Goal: Transaction & Acquisition: Purchase product/service

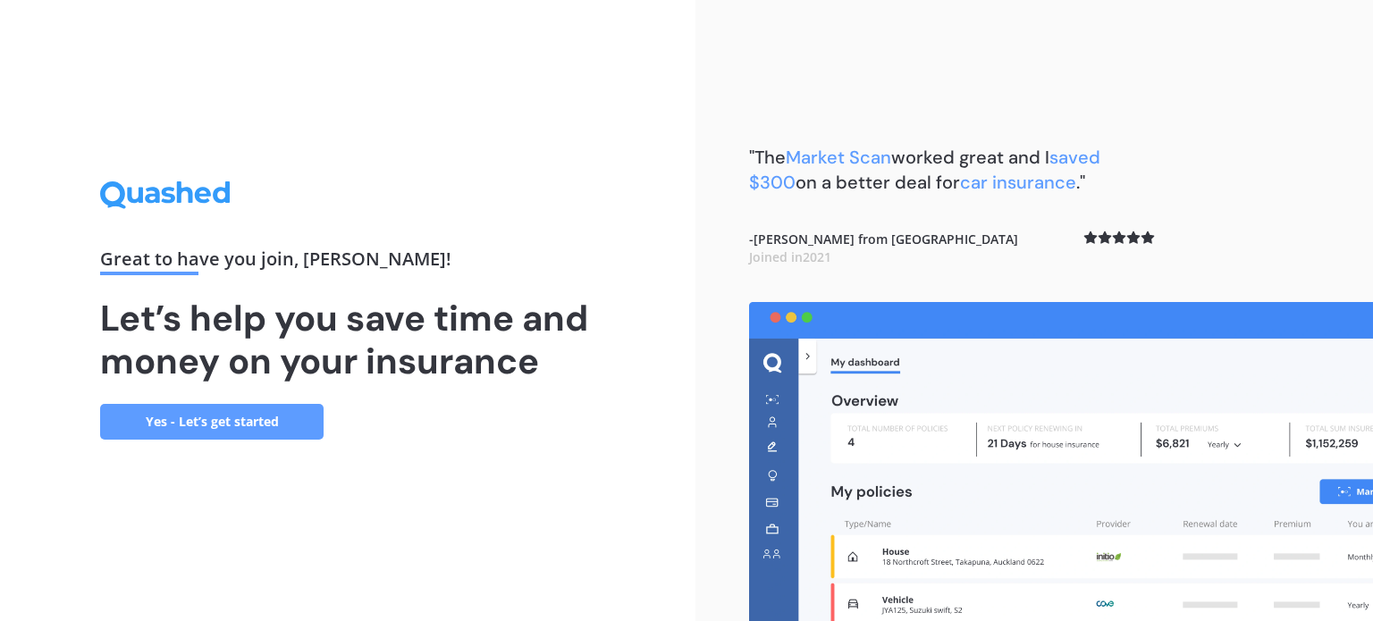
click at [243, 422] on link "Yes - Let’s get started" at bounding box center [211, 422] width 223 height 36
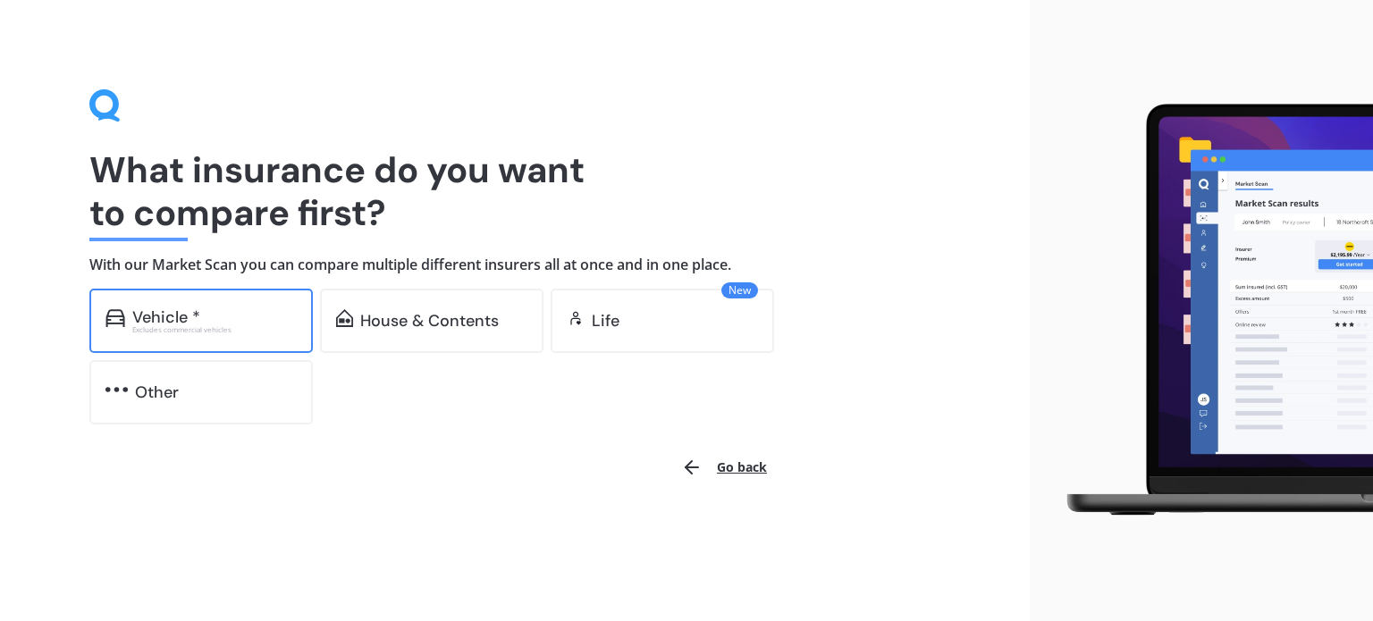
click at [158, 310] on div "Vehicle *" at bounding box center [166, 317] width 68 height 18
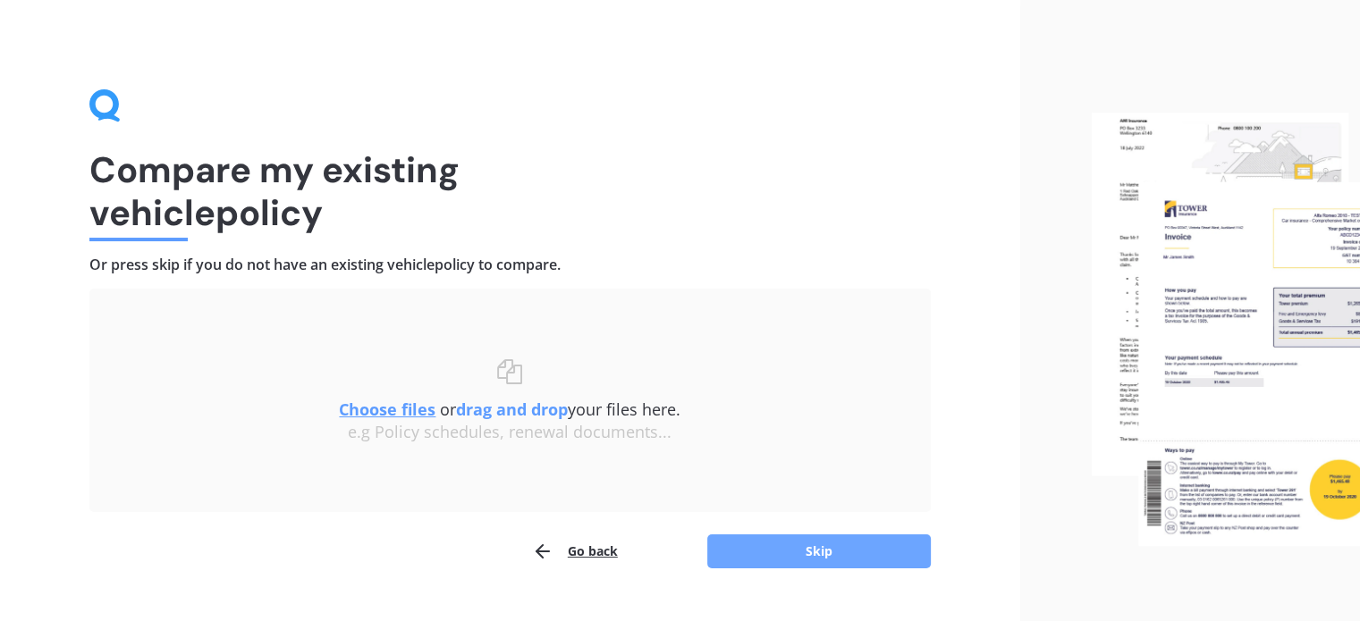
click at [811, 543] on button "Skip" at bounding box center [818, 552] width 223 height 34
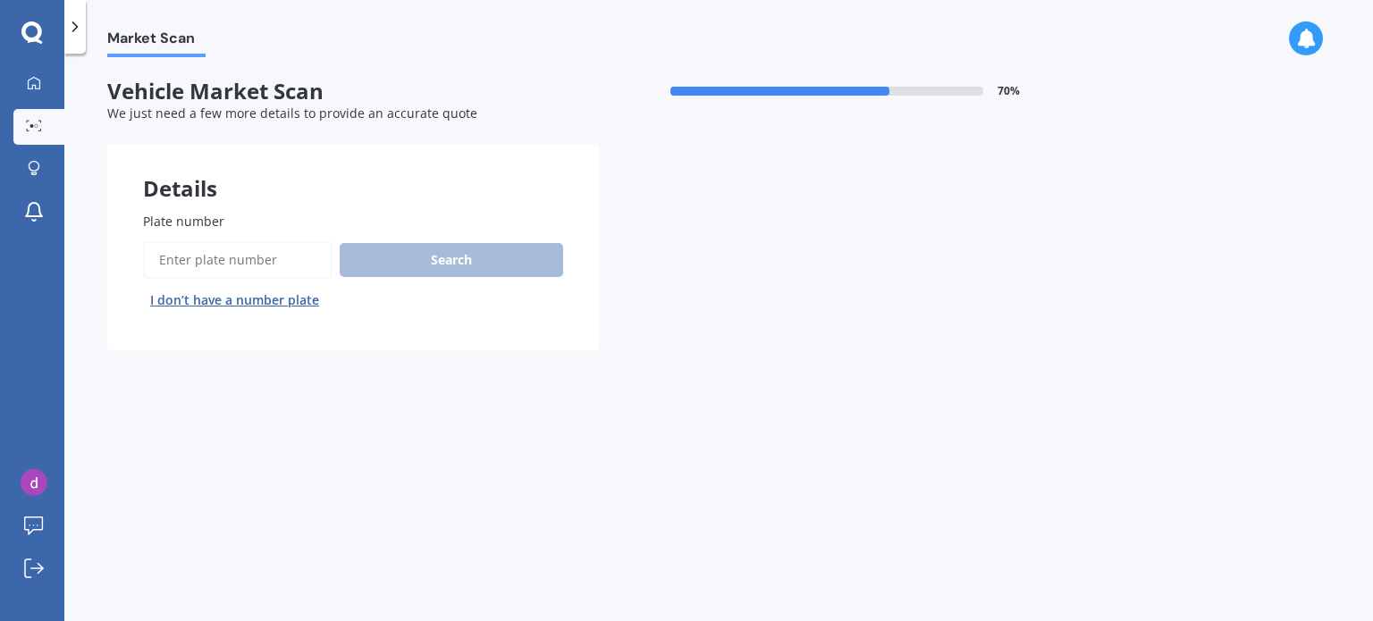
click at [167, 260] on input "Plate number" at bounding box center [238, 260] width 190 height 38
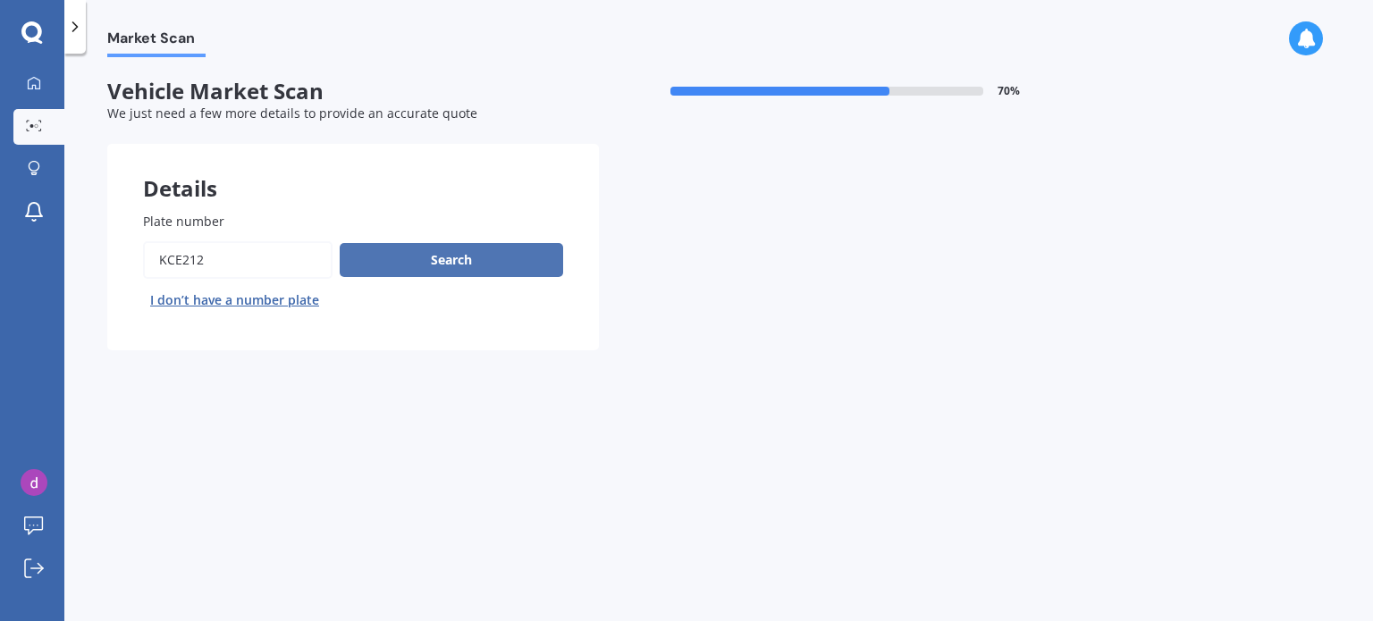
type input "KCE212"
click at [417, 261] on button "Search" at bounding box center [451, 260] width 223 height 34
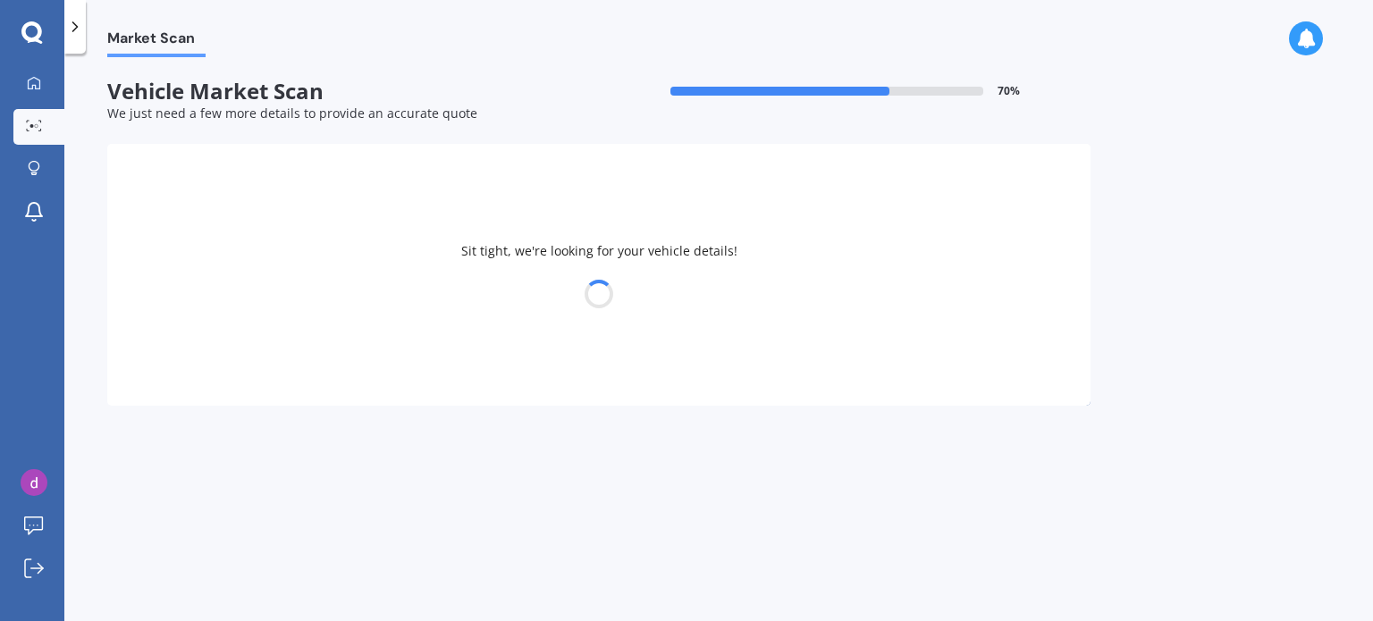
select select "FORD"
select select "ECOSPORT"
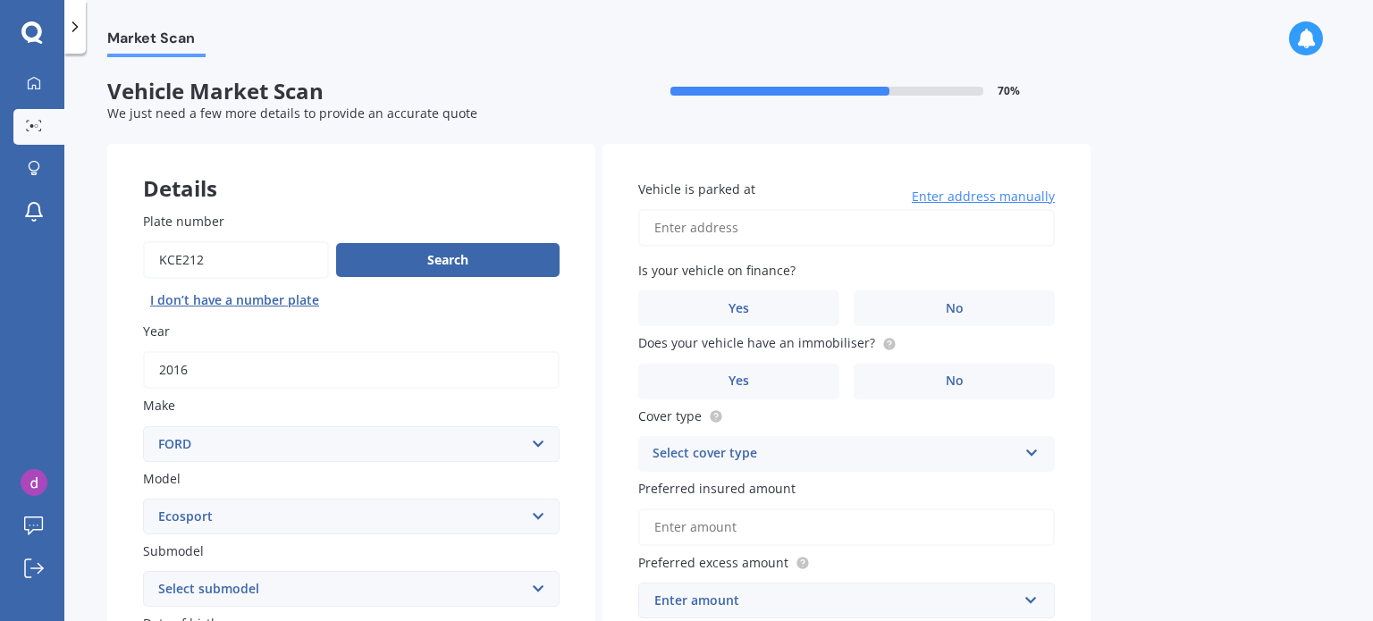
click at [651, 228] on input "Vehicle is parked at" at bounding box center [846, 228] width 417 height 38
type input "[STREET_ADDRESS]"
click at [956, 307] on span "No" at bounding box center [955, 308] width 18 height 15
click at [0, 0] on input "No" at bounding box center [0, 0] width 0 height 0
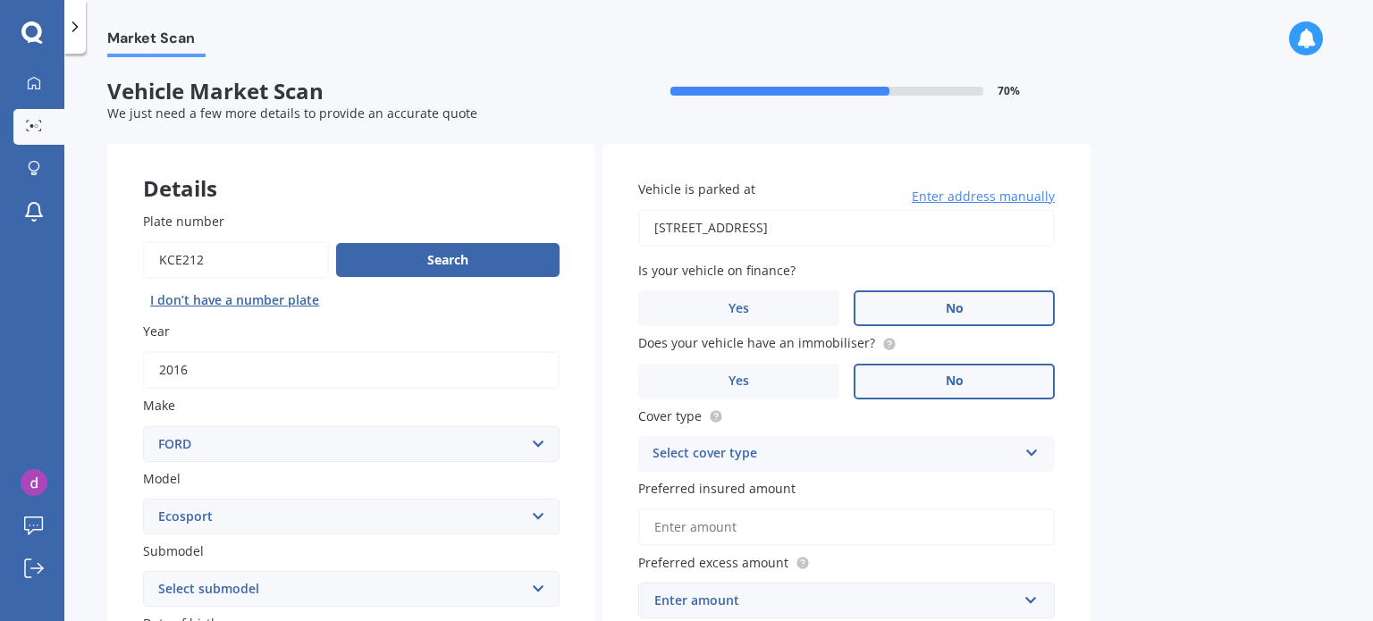
click at [960, 380] on span "No" at bounding box center [955, 381] width 18 height 15
click at [0, 0] on input "No" at bounding box center [0, 0] width 0 height 0
click at [1034, 451] on icon at bounding box center [1031, 449] width 15 height 13
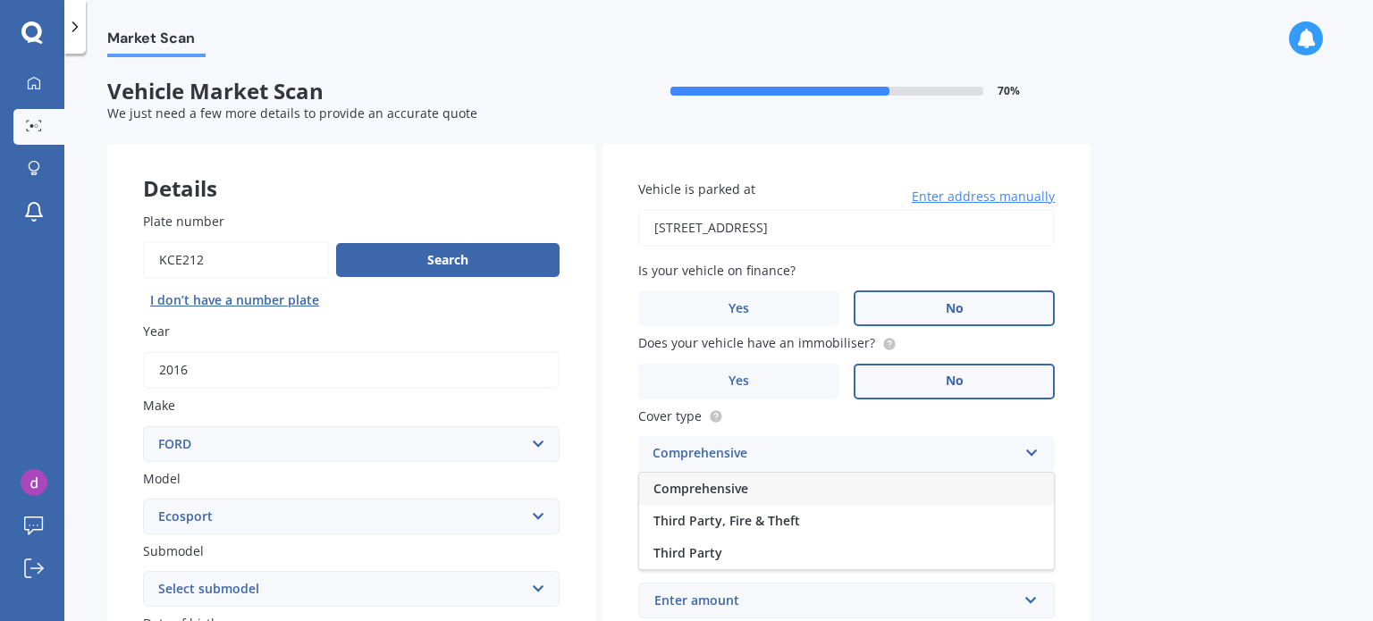
click at [742, 488] on span "Comprehensive" at bounding box center [700, 488] width 95 height 17
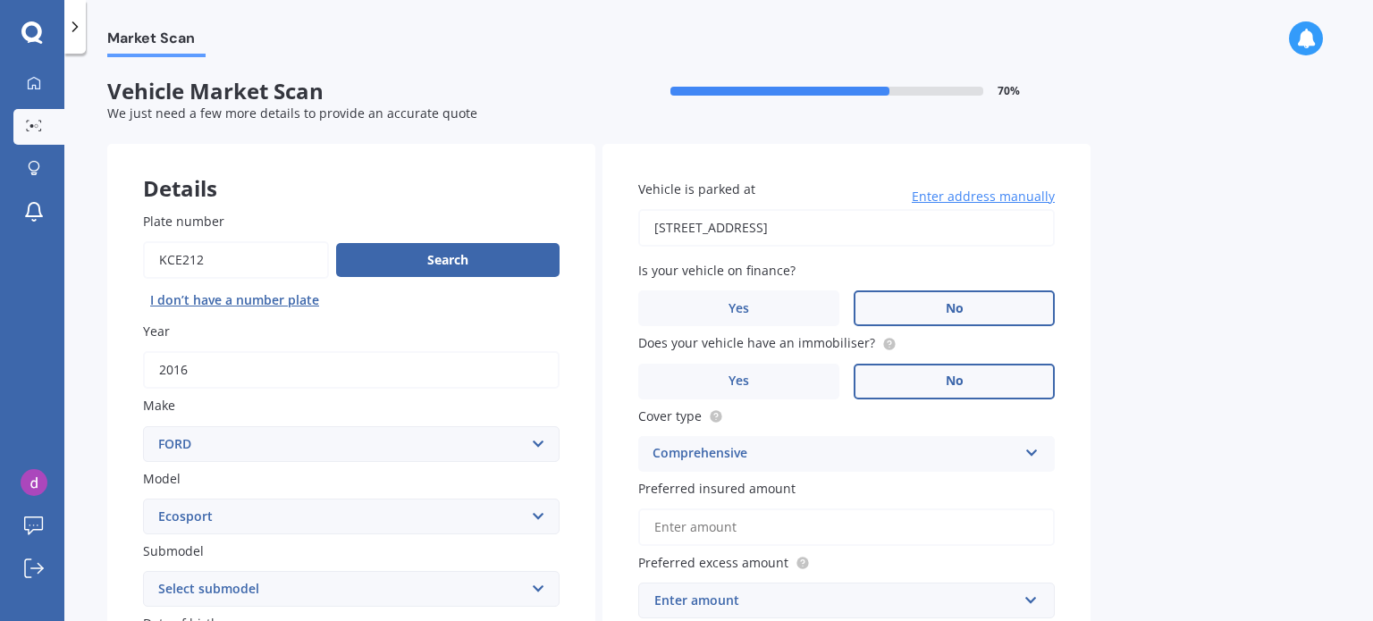
click at [647, 526] on input "Preferred insured amount" at bounding box center [846, 528] width 417 height 38
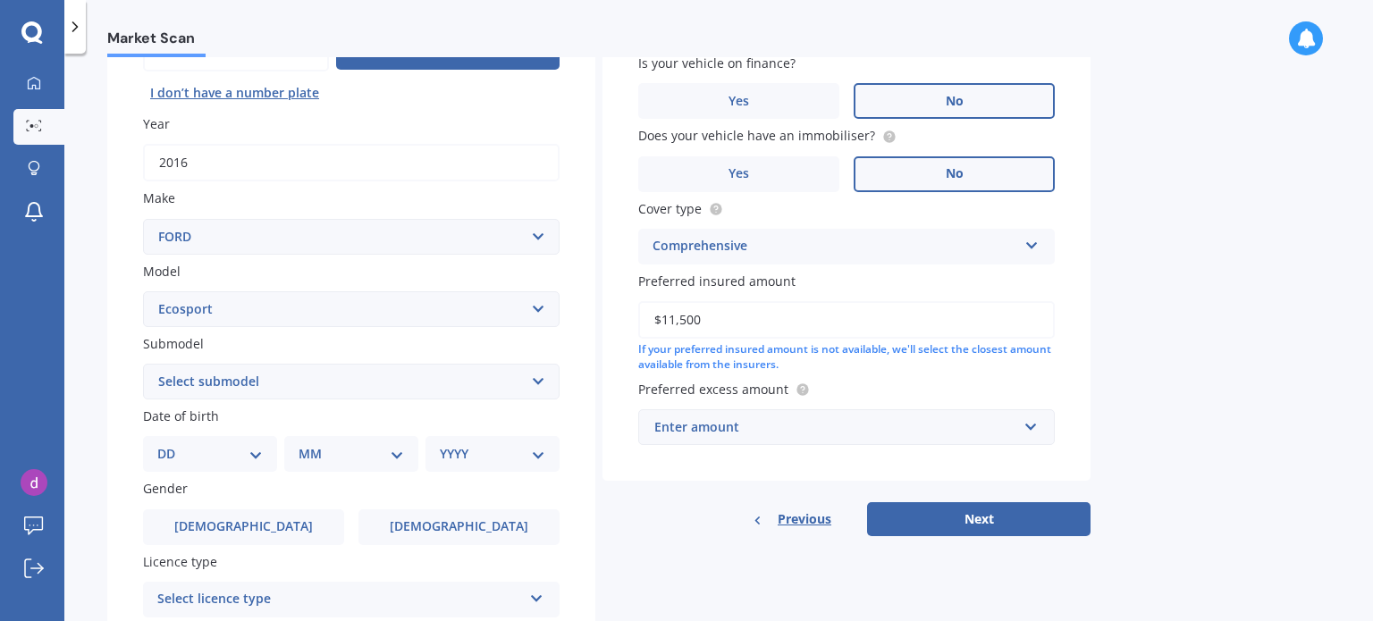
scroll to position [236, 0]
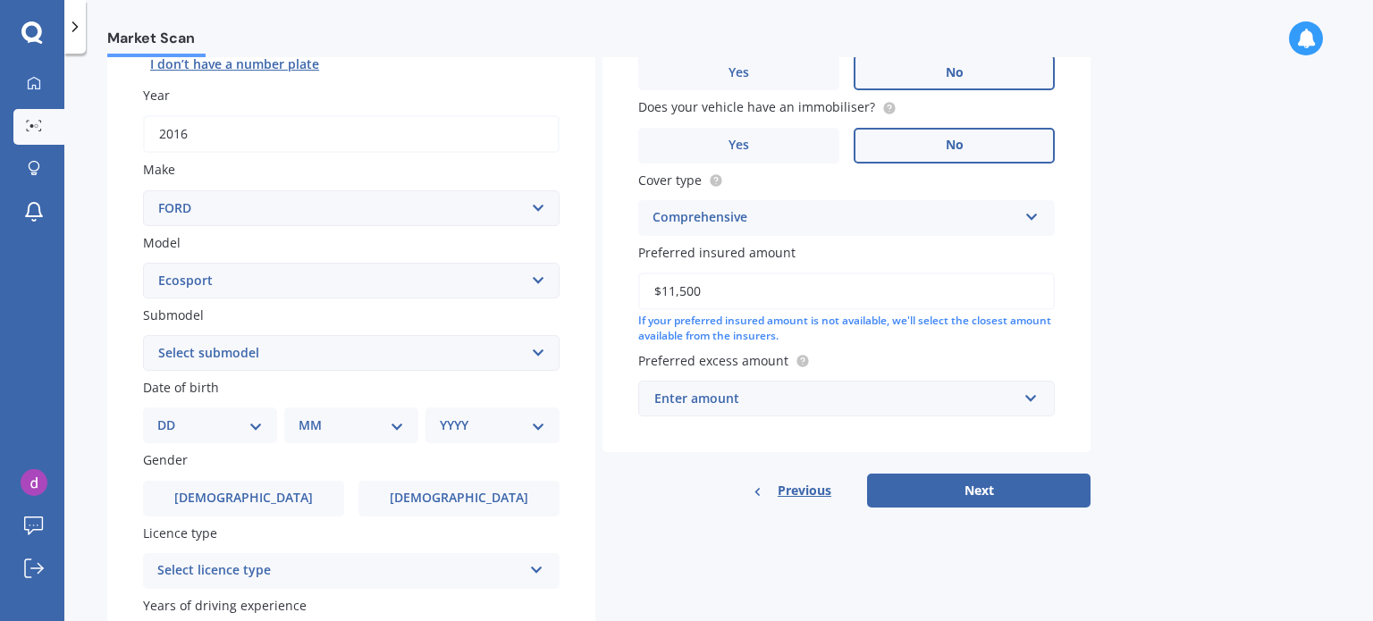
type input "$11,500"
click at [1029, 401] on input "text" at bounding box center [840, 399] width 400 height 34
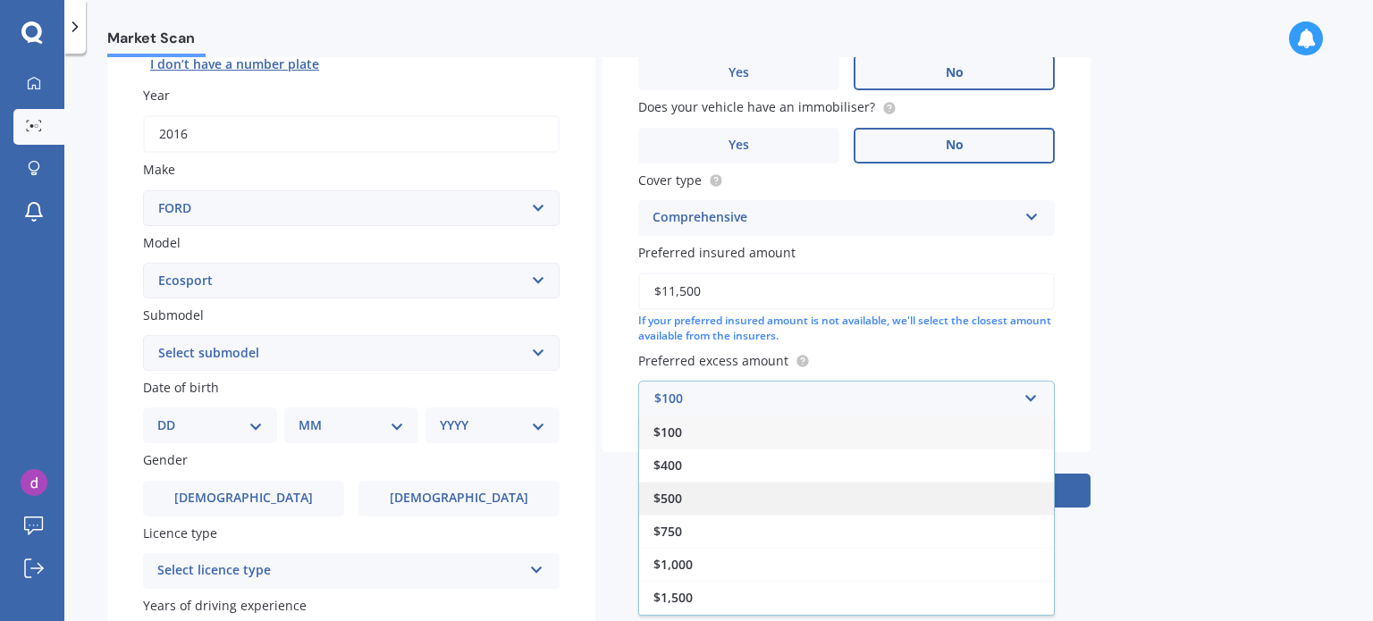
click at [678, 496] on span "$500" at bounding box center [667, 498] width 29 height 17
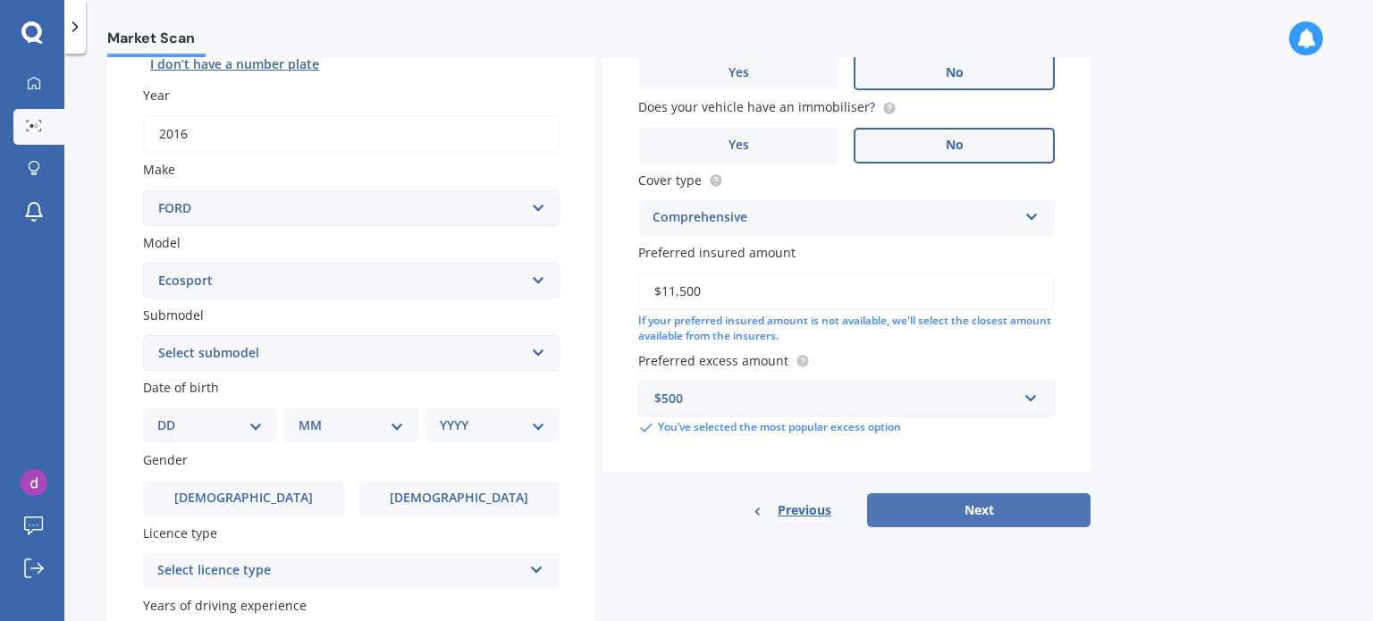
click at [974, 507] on button "Next" at bounding box center [978, 510] width 223 height 34
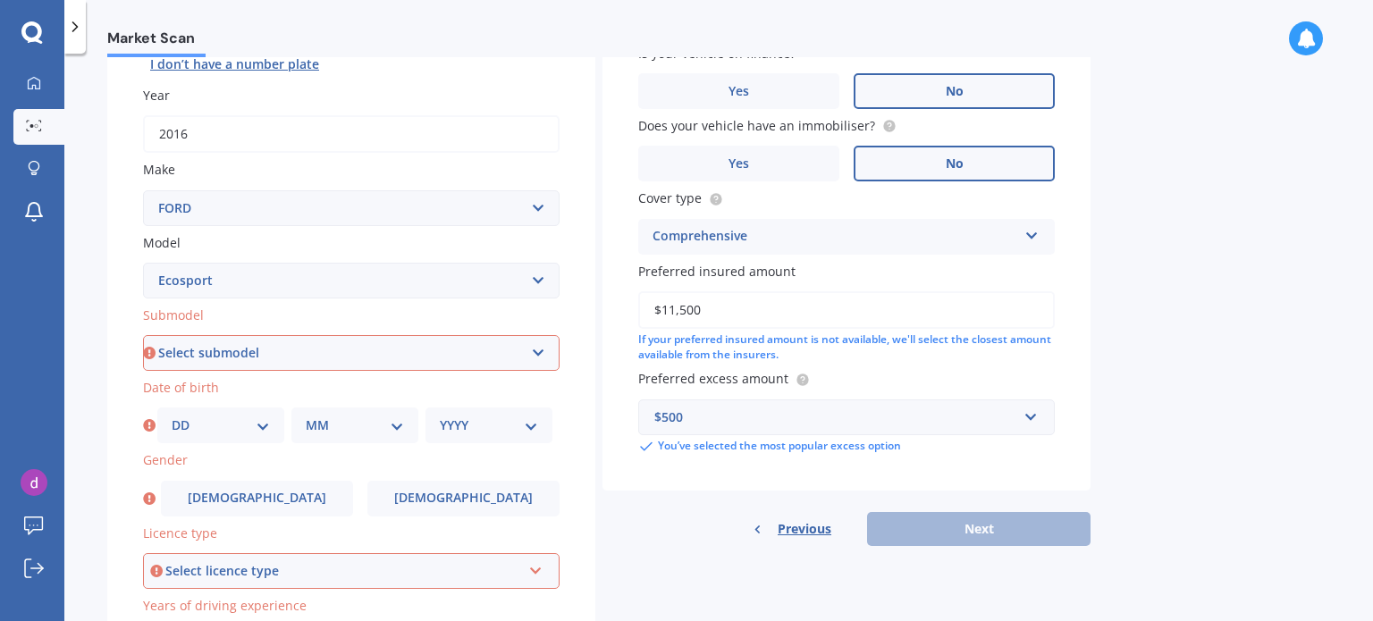
click at [544, 350] on select "Select submodel Titanium Diesel Titanium Petrol Trend Diesel Trend Petrol Turbo" at bounding box center [351, 353] width 417 height 36
select select "TITANIUM PETROL"
click at [143, 335] on select "Select submodel Titanium Diesel Titanium Petrol Trend Diesel Trend Petrol Turbo" at bounding box center [351, 353] width 417 height 36
click at [261, 423] on select "DD 01 02 03 04 05 06 07 08 09 10 11 12 13 14 15 16 17 18 19 20 21 22 23 24 25 2…" at bounding box center [221, 426] width 98 height 20
select select "02"
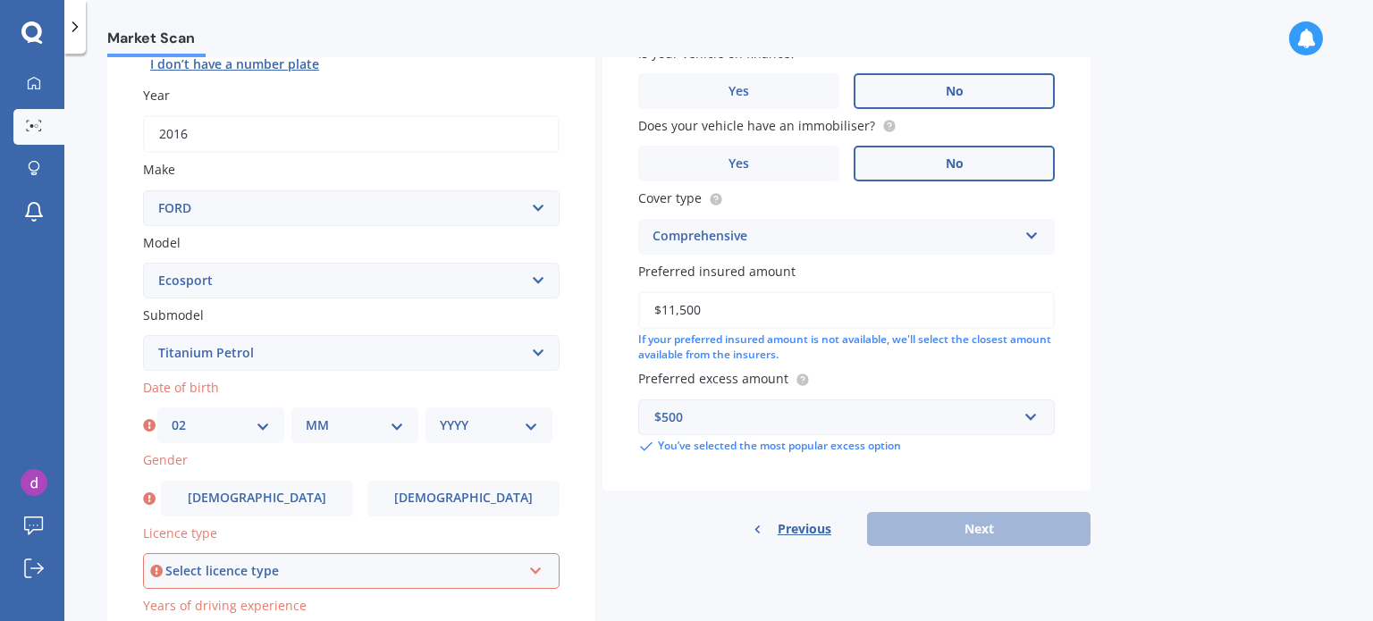
click at [172, 416] on select "DD 01 02 03 04 05 06 07 08 09 10 11 12 13 14 15 16 17 18 19 20 21 22 23 24 25 2…" at bounding box center [221, 426] width 98 height 20
click at [396, 425] on select "MM 01 02 03 04 05 06 07 08 09 10 11 12" at bounding box center [355, 426] width 98 height 20
select select "04"
click at [306, 416] on select "MM 01 02 03 04 05 06 07 08 09 10 11 12" at bounding box center [355, 426] width 98 height 20
click at [531, 425] on select "YYYY 2025 2024 2023 2022 2021 2020 2019 2018 2017 2016 2015 2014 2013 2012 2011…" at bounding box center [489, 426] width 98 height 20
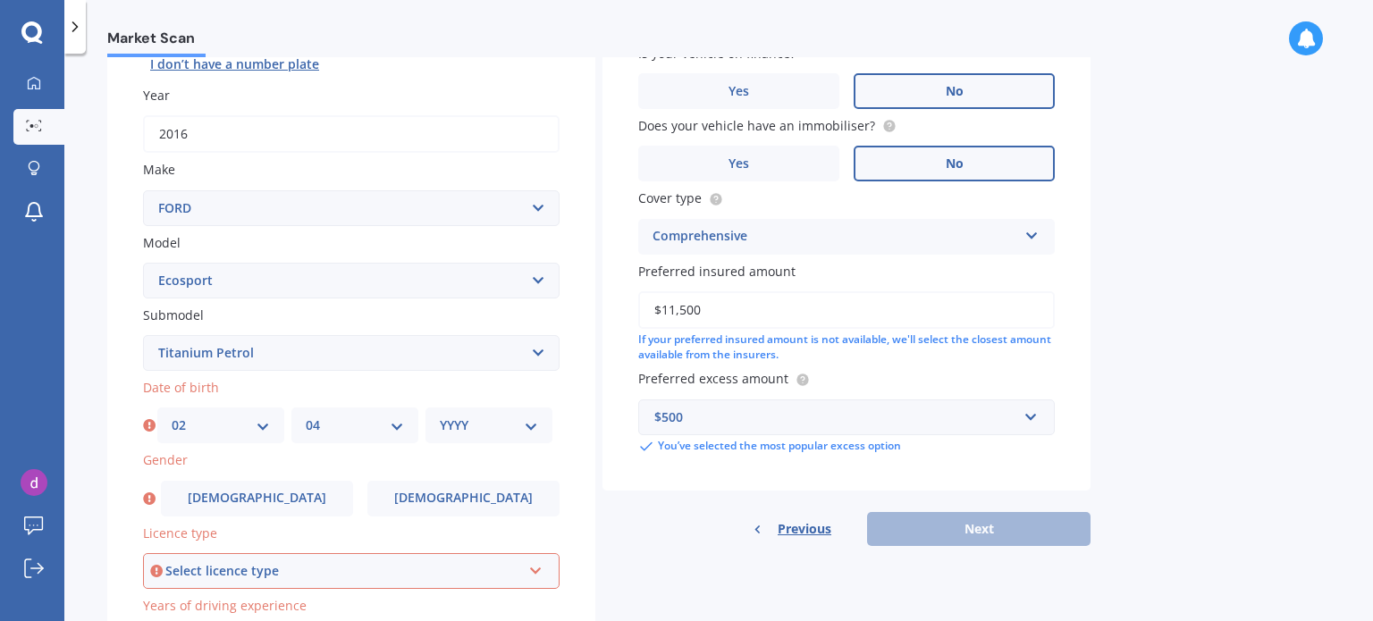
select select "1947"
click at [440, 416] on select "YYYY 2025 2024 2023 2022 2021 2020 2019 2018 2017 2016 2015 2014 2013 2012 2011…" at bounding box center [489, 426] width 98 height 20
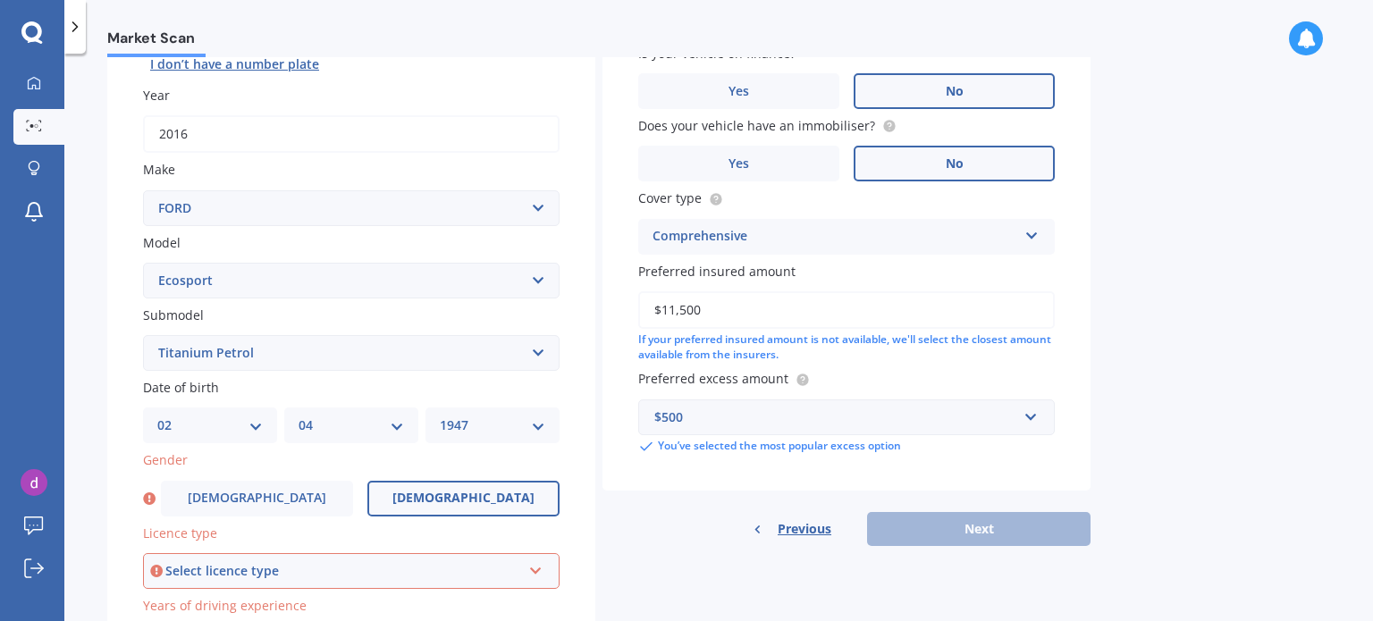
click at [482, 495] on span "[DEMOGRAPHIC_DATA]" at bounding box center [463, 498] width 142 height 15
click at [0, 0] on input "[DEMOGRAPHIC_DATA]" at bounding box center [0, 0] width 0 height 0
click at [536, 568] on icon at bounding box center [535, 567] width 15 height 13
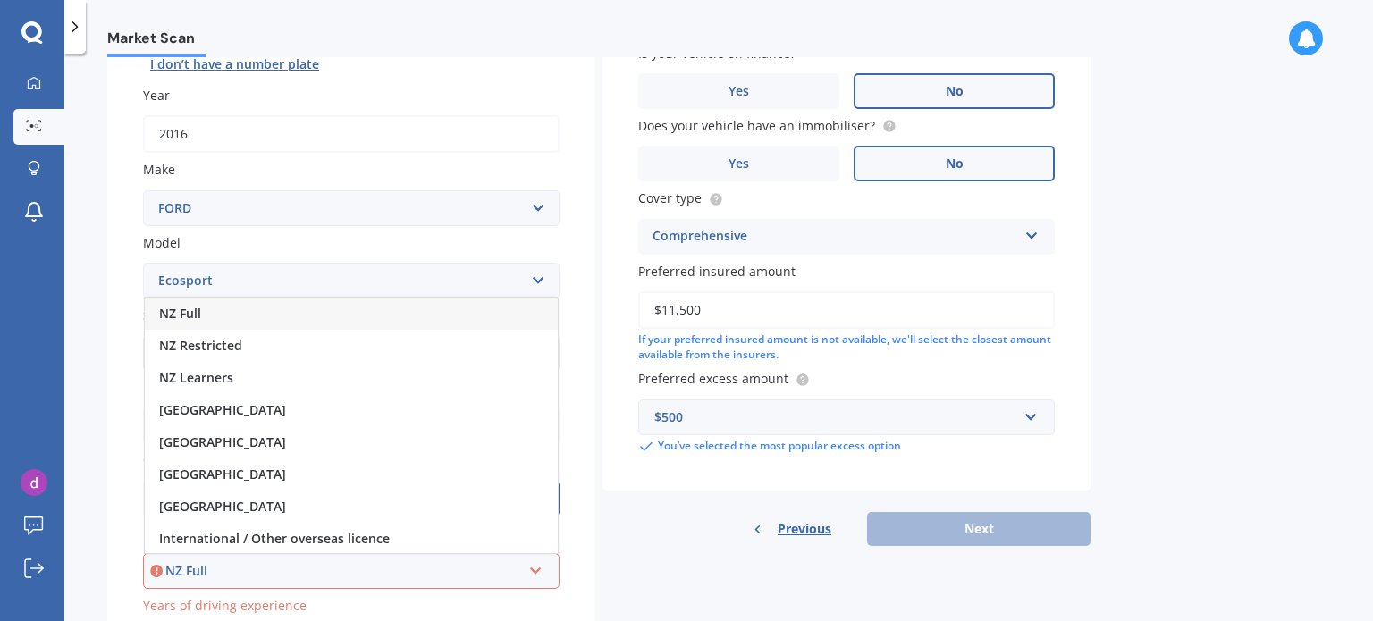
click at [275, 316] on div "NZ Full" at bounding box center [351, 314] width 413 height 32
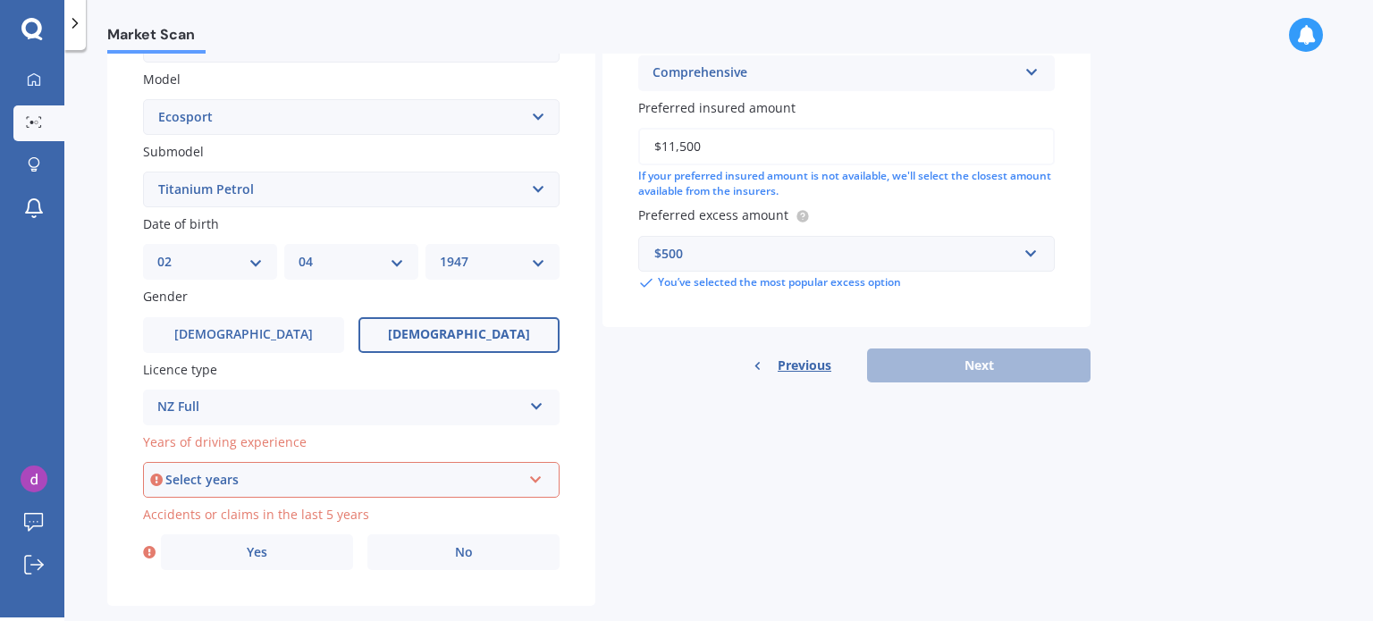
scroll to position [431, 0]
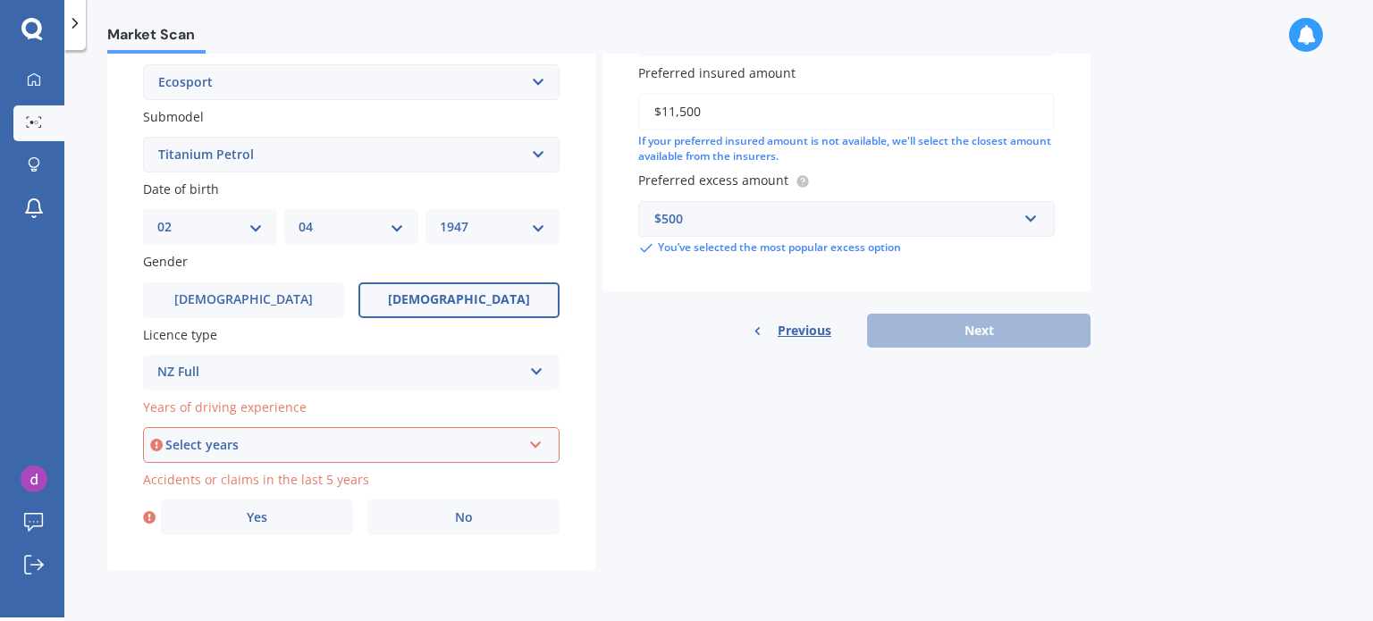
click at [536, 445] on icon at bounding box center [535, 441] width 15 height 13
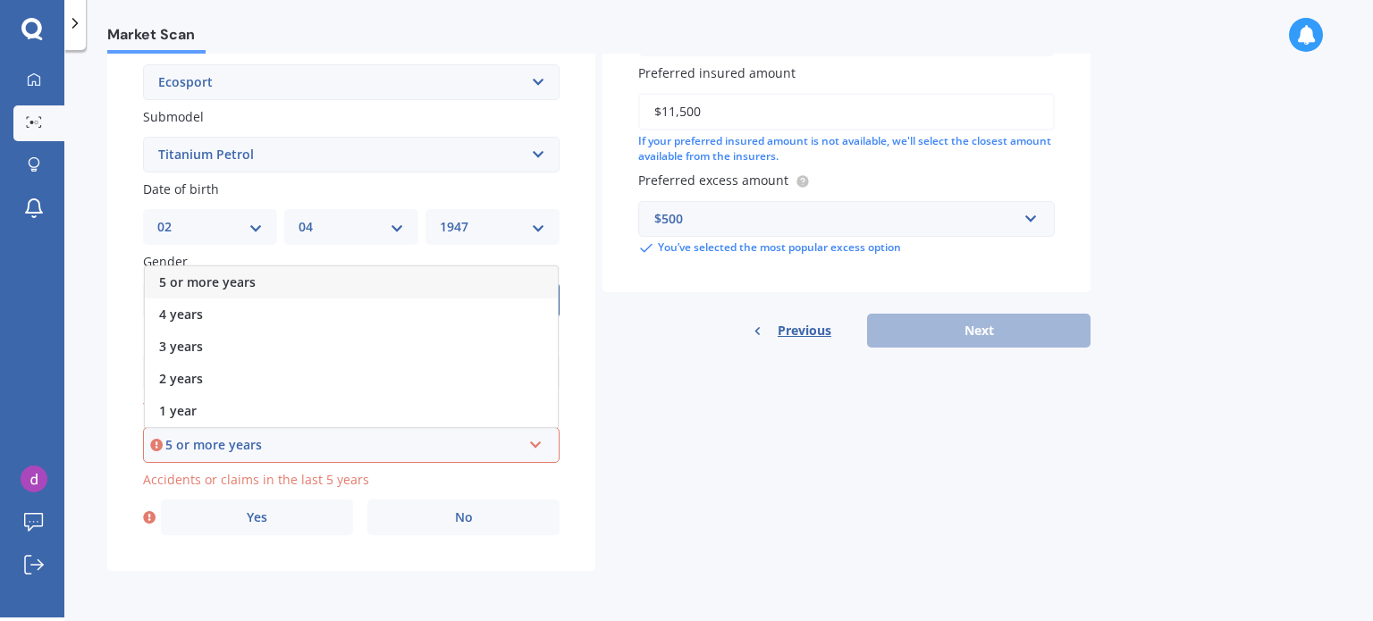
click at [275, 278] on div "5 or more years" at bounding box center [351, 282] width 413 height 32
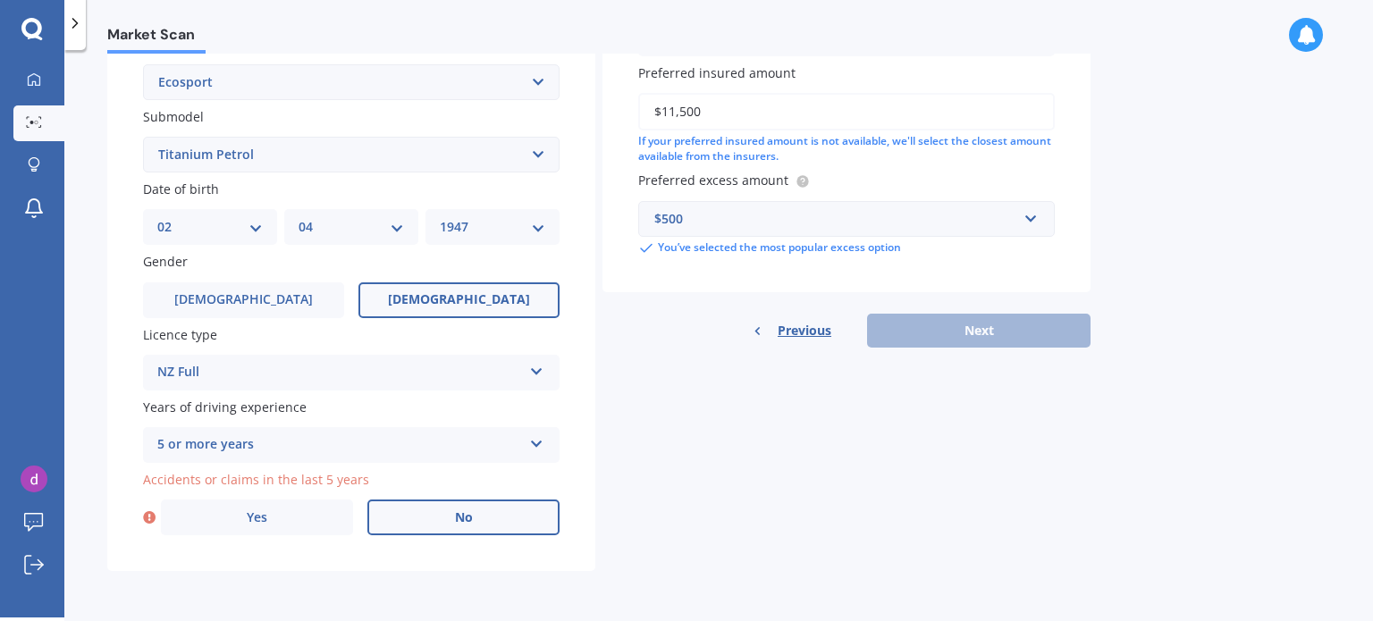
click at [459, 514] on span "No" at bounding box center [464, 517] width 18 height 15
click at [0, 0] on input "No" at bounding box center [0, 0] width 0 height 0
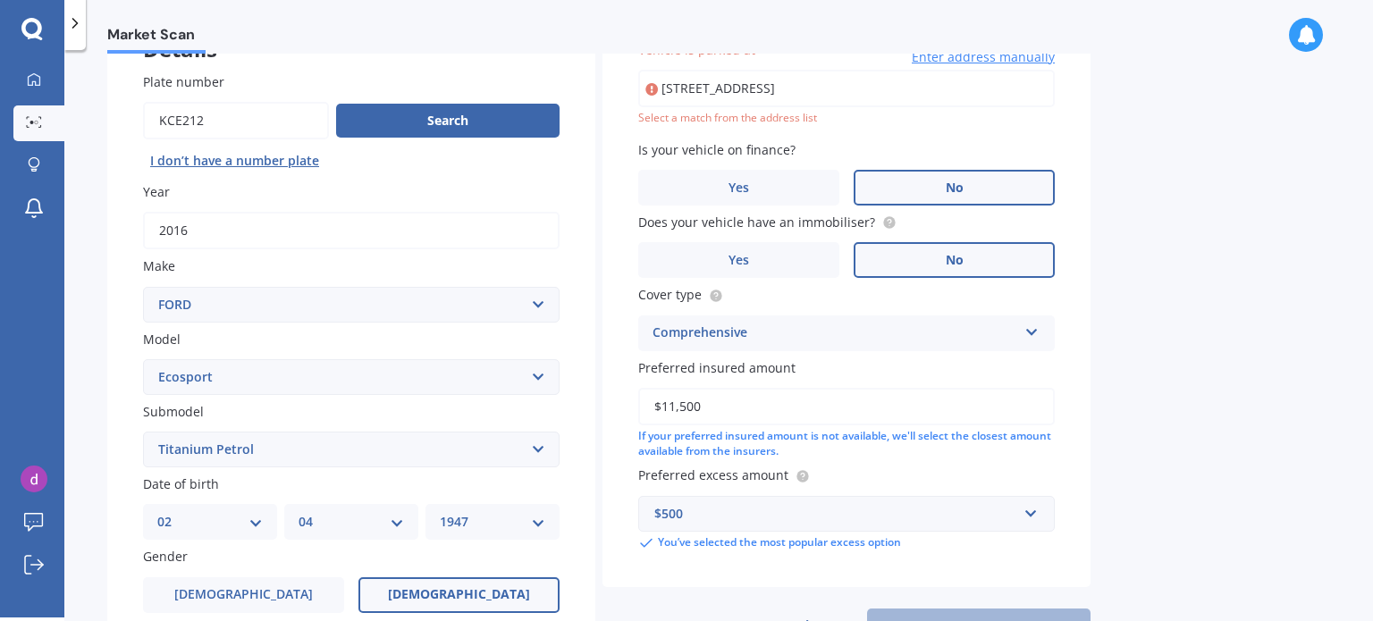
scroll to position [122, 0]
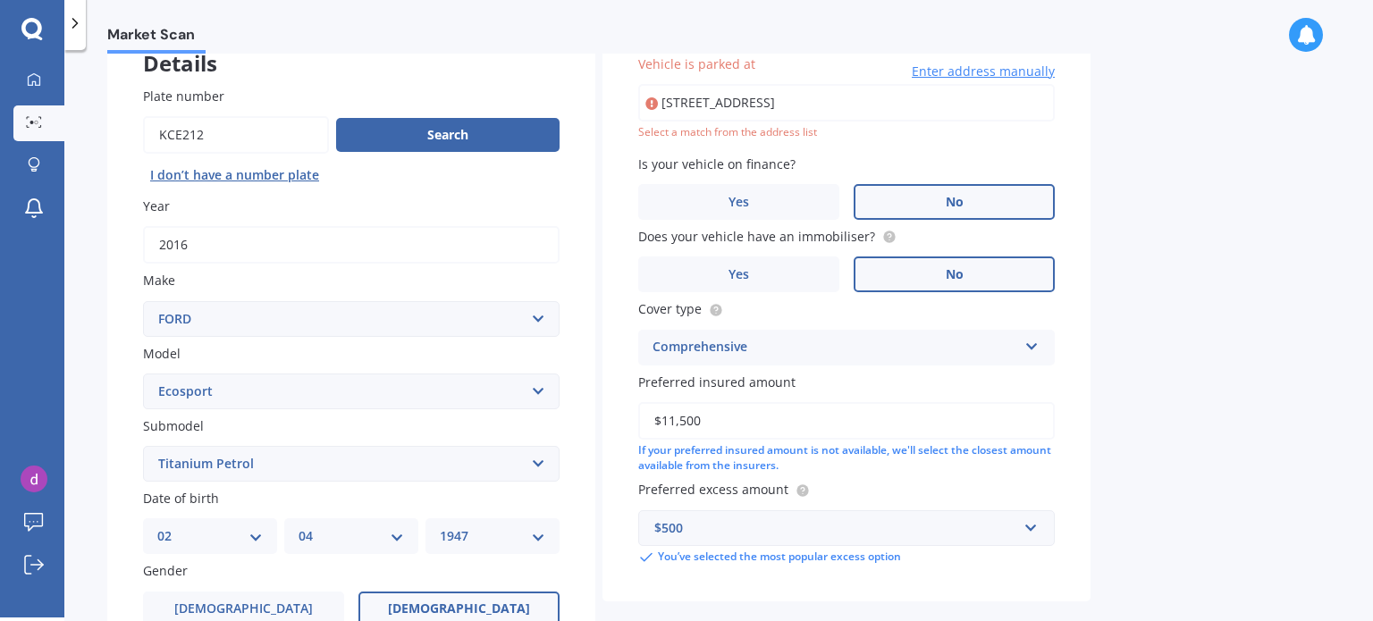
click at [833, 100] on input "[STREET_ADDRESS]" at bounding box center [846, 103] width 417 height 38
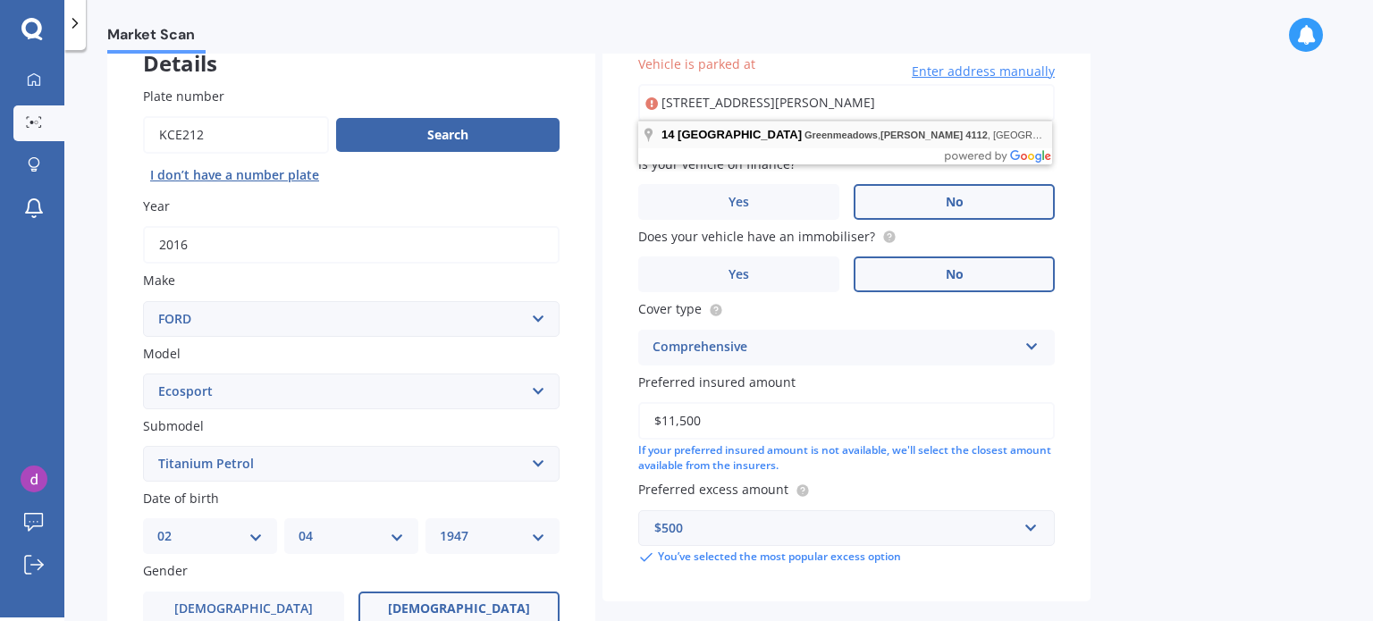
type input "[STREET_ADDRESS][PERSON_NAME]"
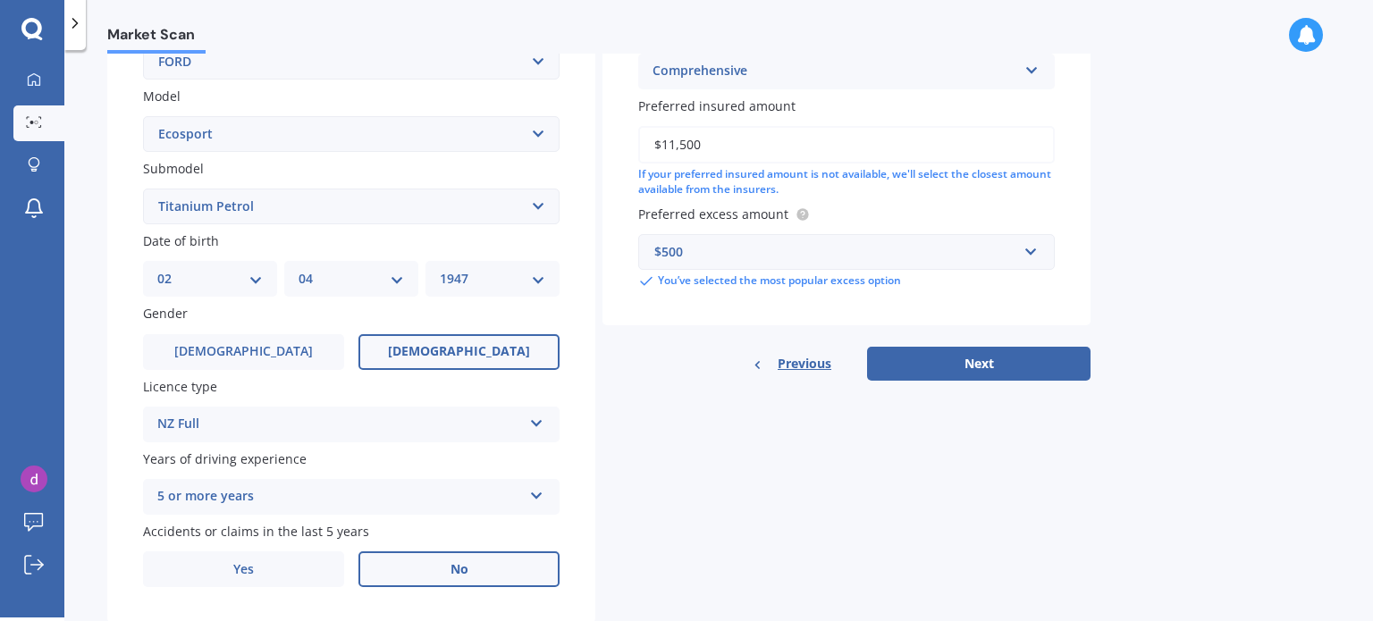
scroll to position [431, 0]
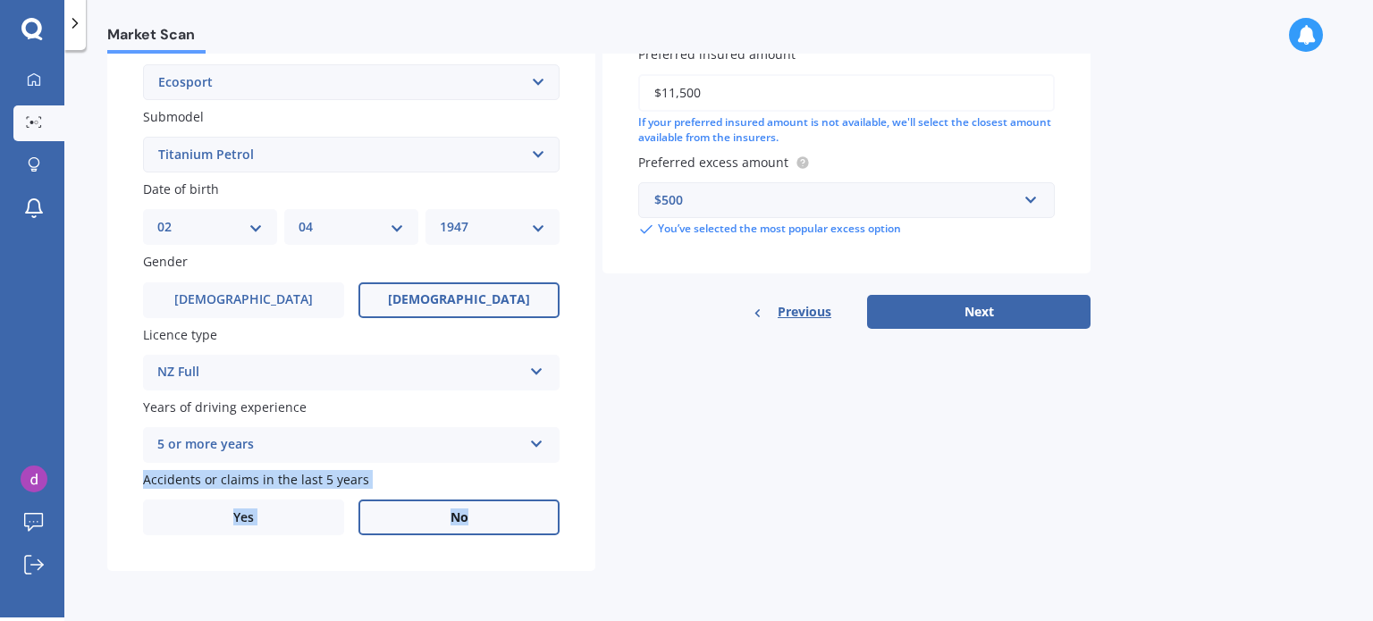
drag, startPoint x: 599, startPoint y: 574, endPoint x: 535, endPoint y: 445, distance: 143.5
click at [535, 445] on form "Vehicle Market Scan 70 % We just need a few more details to provide an accurate…" at bounding box center [598, 114] width 983 height 941
click at [535, 442] on icon at bounding box center [536, 440] width 15 height 13
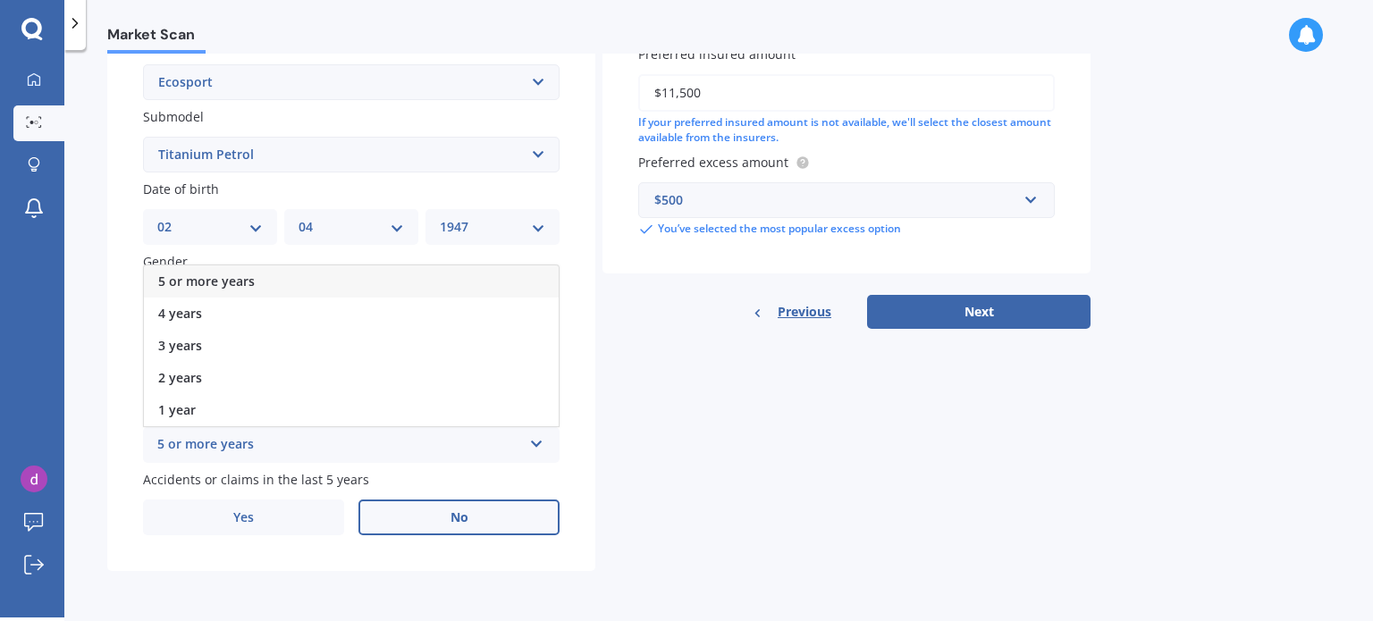
click at [501, 277] on div "5 or more years" at bounding box center [351, 281] width 415 height 32
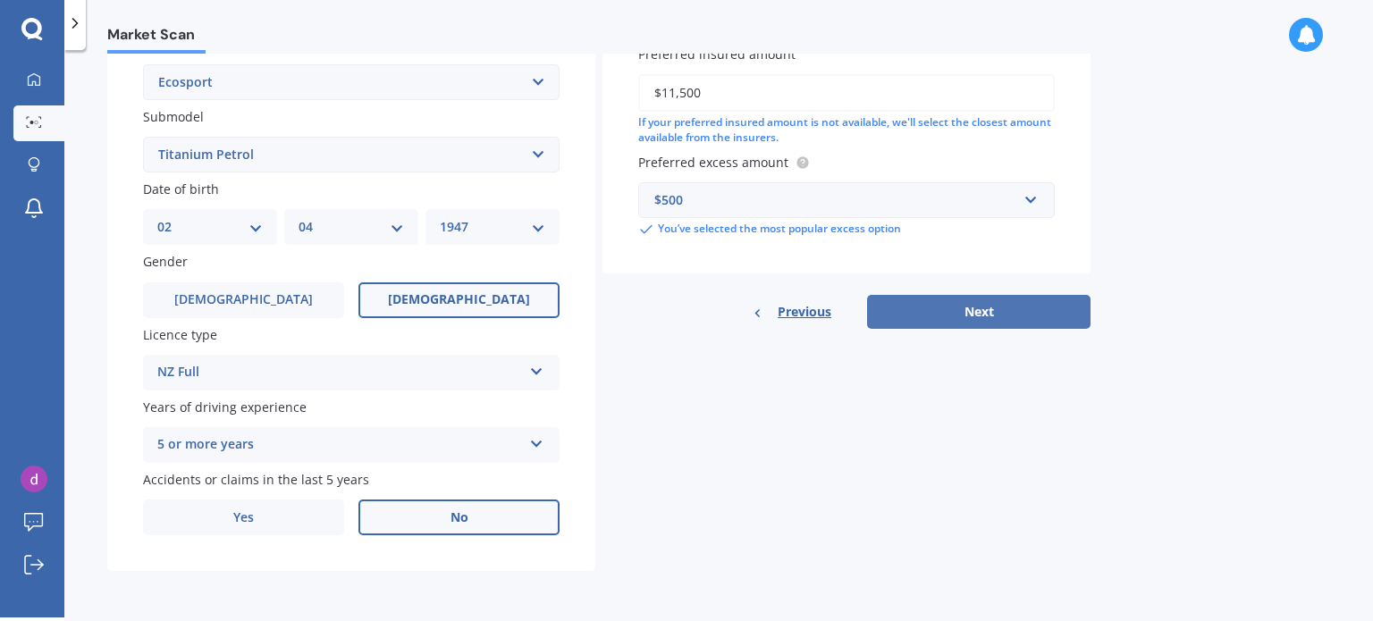
click at [981, 309] on button "Next" at bounding box center [978, 312] width 223 height 34
select select "02"
select select "04"
select select "1947"
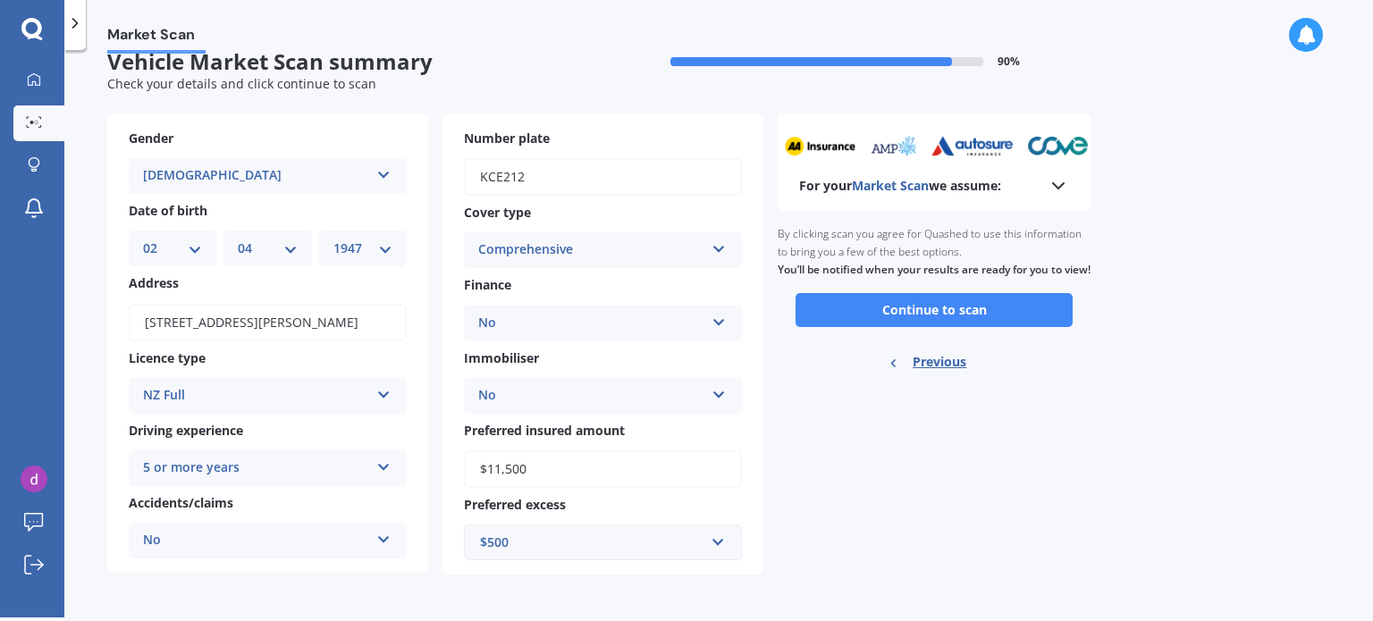
scroll to position [0, 0]
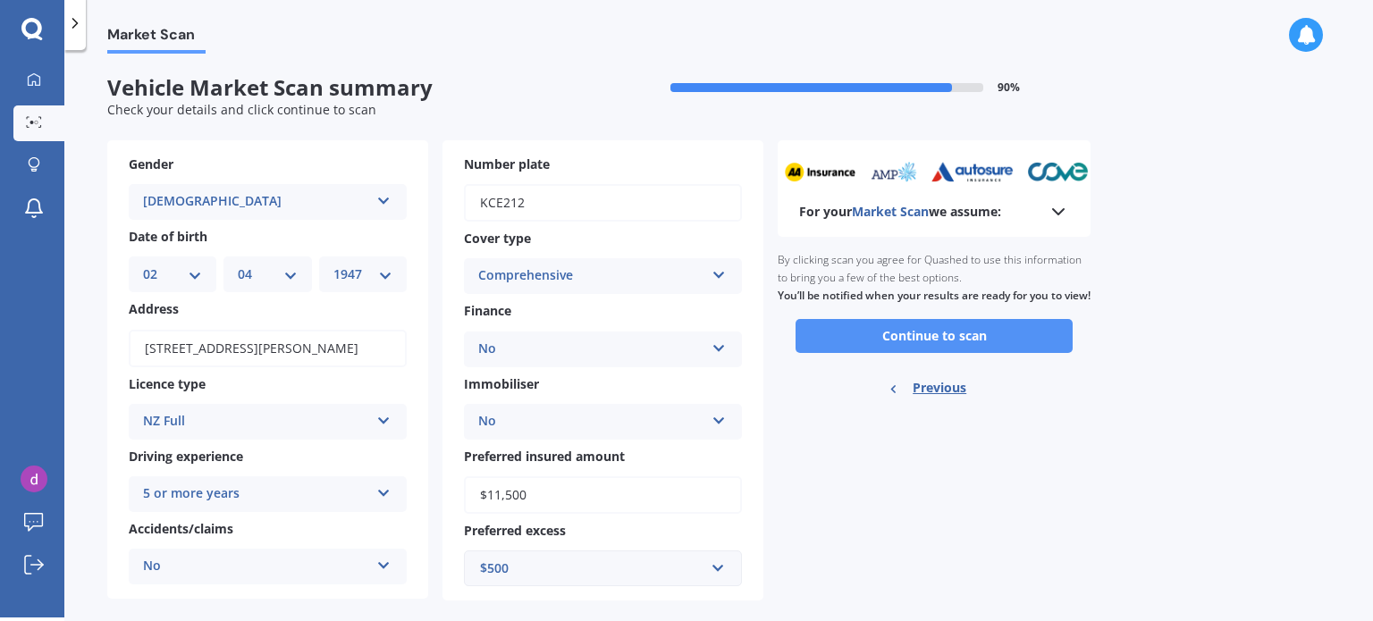
click at [914, 353] on button "Continue to scan" at bounding box center [934, 336] width 277 height 34
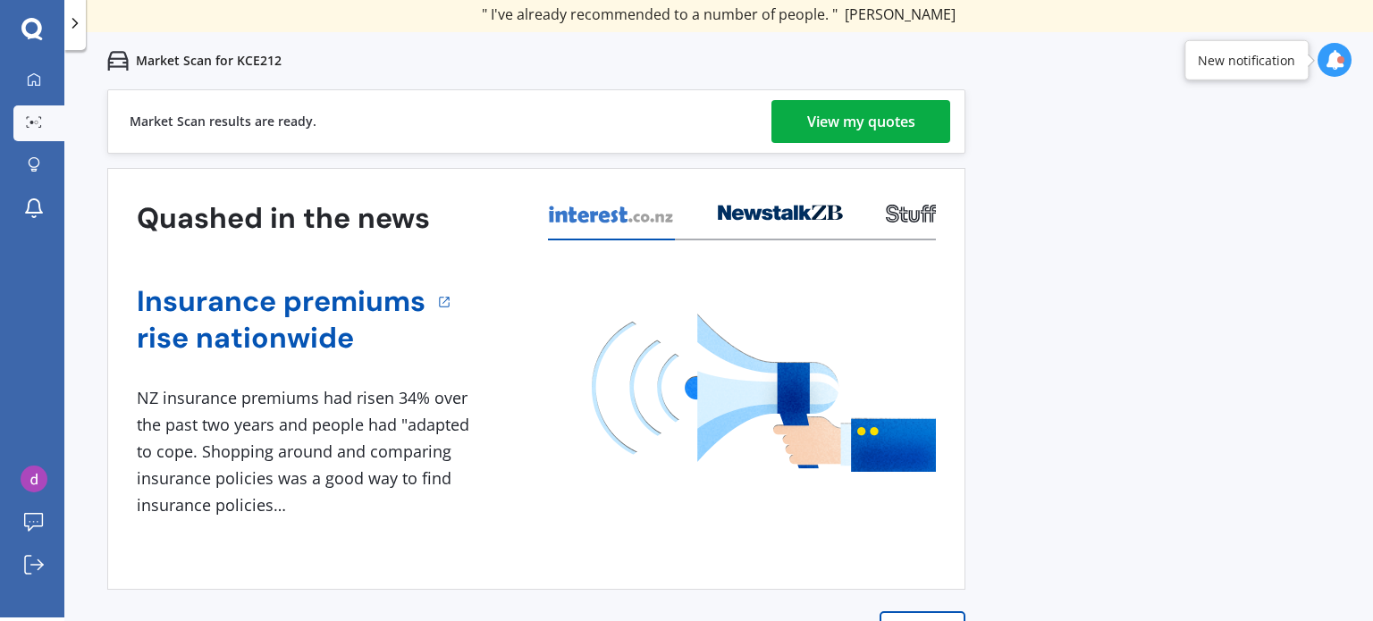
click at [859, 122] on div "View my quotes" at bounding box center [861, 121] width 108 height 43
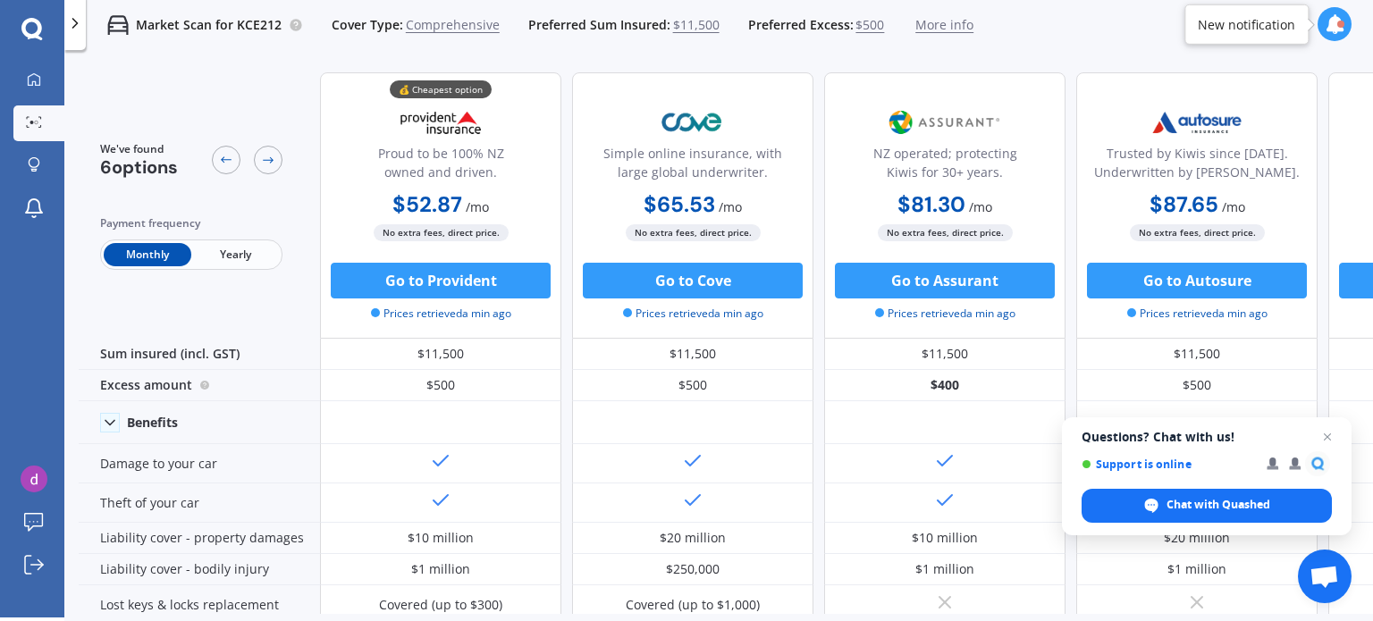
click at [238, 251] on span "Yearly" at bounding box center [235, 254] width 88 height 23
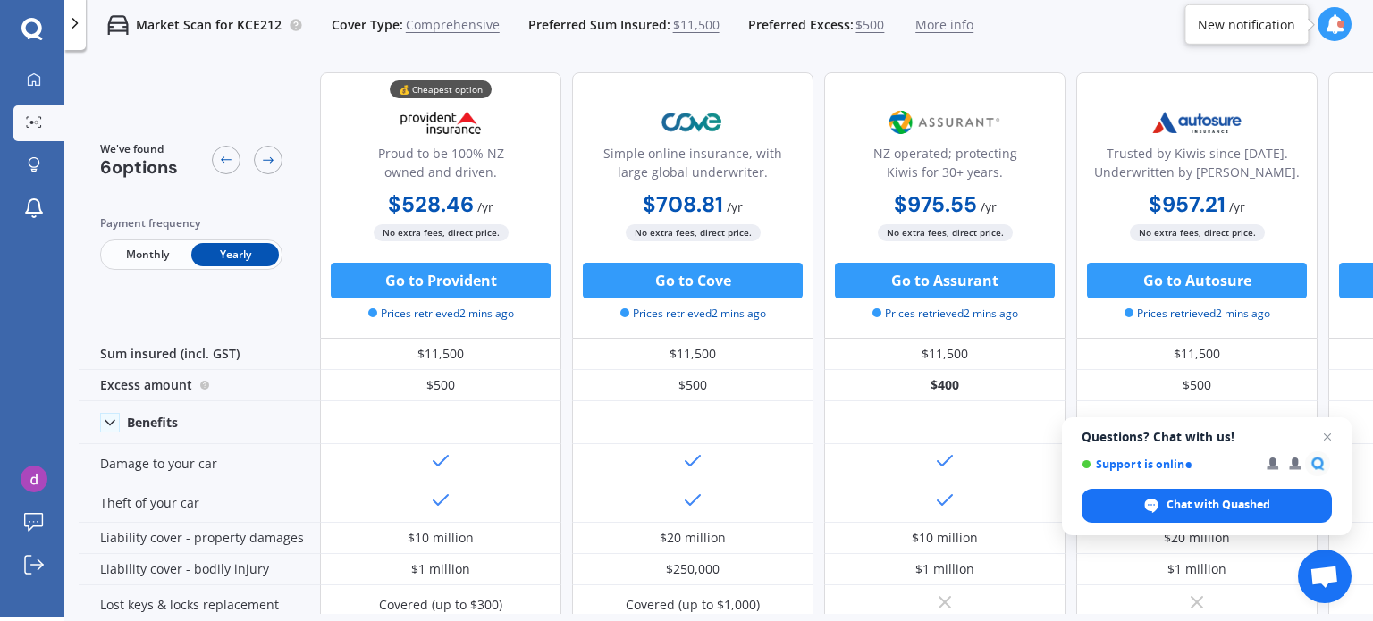
click at [1369, 13] on div "Market Scan for KCE212 Cover Type: Comprehensive Preferred Sum Insured: $11,500…" at bounding box center [718, 24] width 1309 height 57
